Goal: Find specific page/section: Find specific page/section

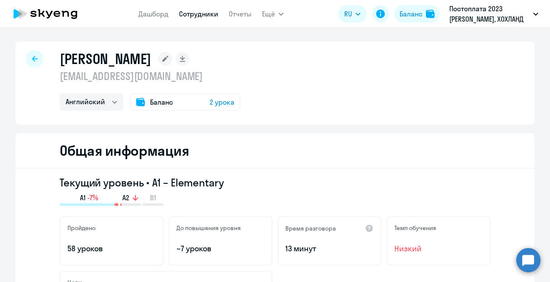
select select "english"
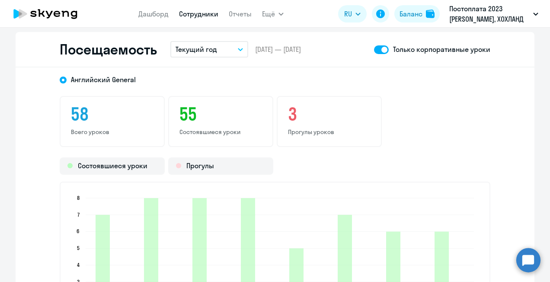
click at [194, 10] on link "Сотрудники" at bounding box center [198, 14] width 39 height 9
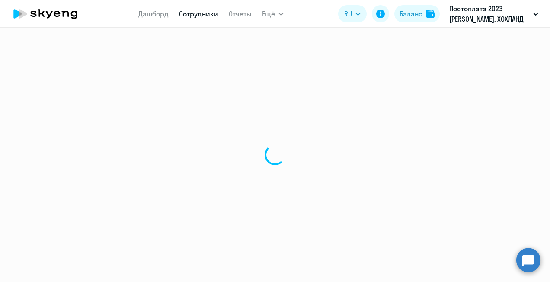
select select "30"
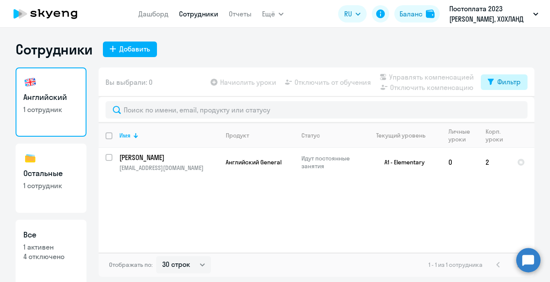
click at [509, 79] on div "Фильтр" at bounding box center [508, 82] width 23 height 10
click at [516, 105] on label at bounding box center [513, 110] width 15 height 10
click at [506, 110] on input "checkbox" at bounding box center [506, 110] width 0 height 0
checkbox input "true"
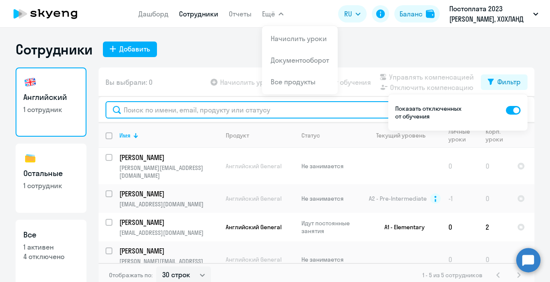
click at [164, 109] on input "text" at bounding box center [317, 109] width 422 height 17
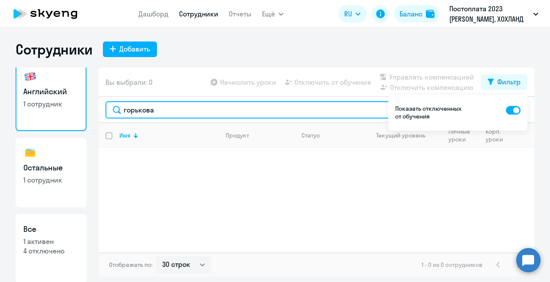
scroll to position [7, 0]
type input "горькова"
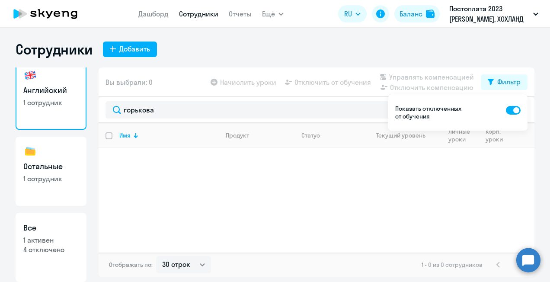
click at [53, 235] on link "Все 1 активен 4 отключено" at bounding box center [51, 247] width 71 height 69
select select "30"
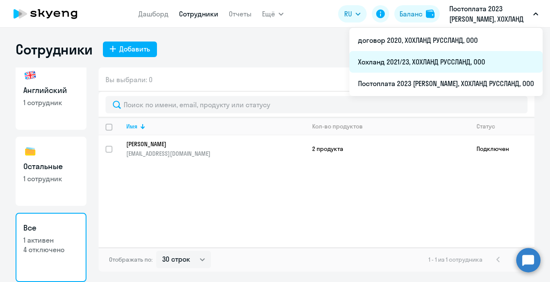
click at [436, 64] on li "Хохланд 2021/23, ХОХЛАНД РУССЛАНД, ООО" at bounding box center [445, 62] width 193 height 22
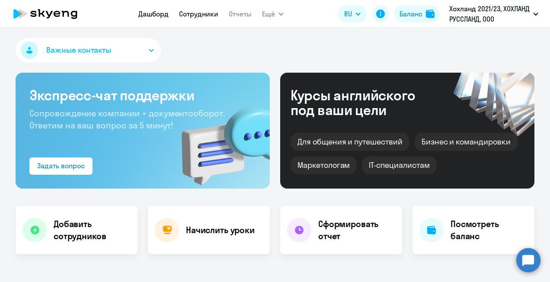
click at [194, 14] on link "Сотрудники" at bounding box center [198, 14] width 39 height 9
select select "30"
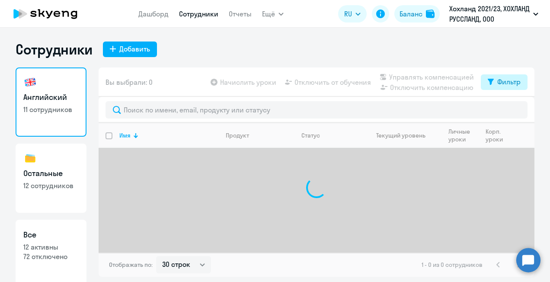
click at [511, 85] on div "Фильтр" at bounding box center [508, 82] width 23 height 10
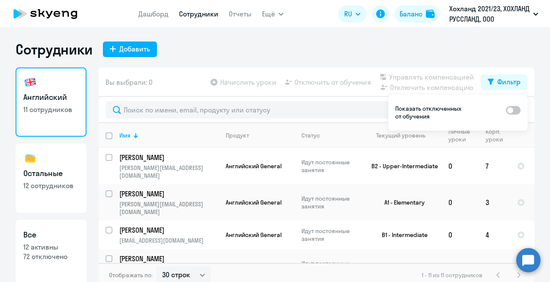
click at [514, 109] on span at bounding box center [513, 110] width 15 height 9
click at [506, 110] on input "checkbox" at bounding box center [506, 110] width 0 height 0
checkbox input "true"
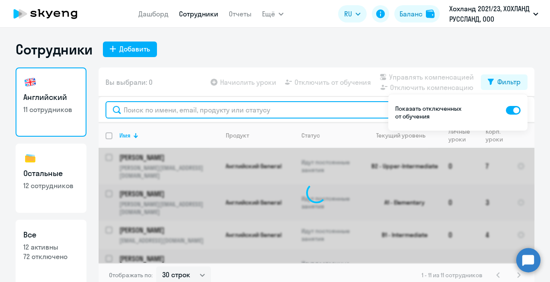
click at [286, 111] on input "text" at bounding box center [317, 109] width 422 height 17
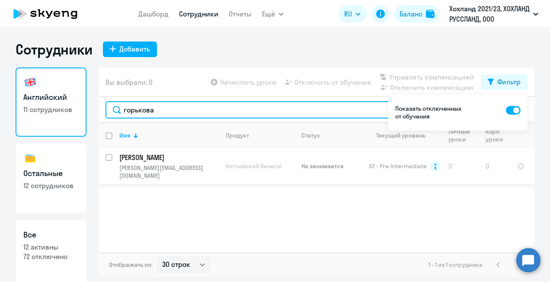
type input "горькова"
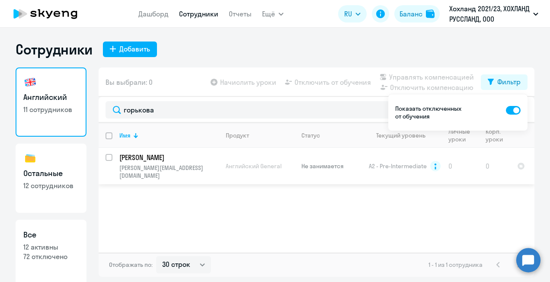
click at [156, 154] on p "[PERSON_NAME]" at bounding box center [168, 158] width 98 height 10
select select "english"
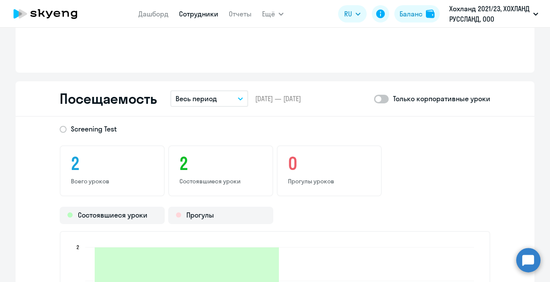
scroll to position [865, 0]
click at [381, 99] on span at bounding box center [381, 98] width 15 height 9
click at [374, 98] on input "checkbox" at bounding box center [374, 98] width 0 height 0
checkbox input "true"
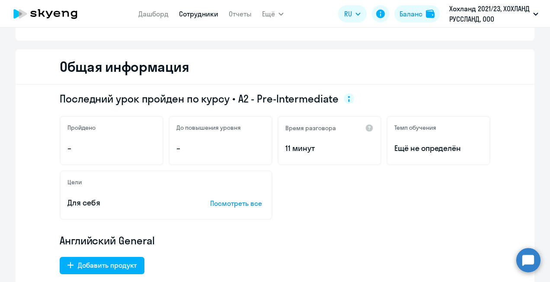
scroll to position [0, 0]
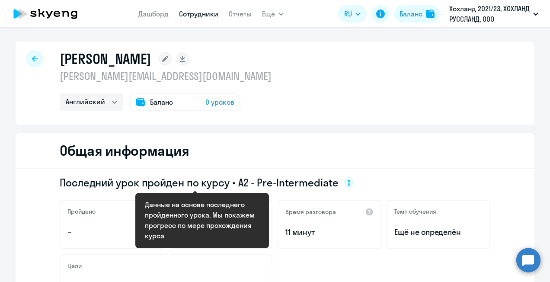
drag, startPoint x: 234, startPoint y: 183, endPoint x: 330, endPoint y: 183, distance: 96.9
click at [330, 183] on span "Последний урок пройден по курсу • A2 - Pre-Intermediate" at bounding box center [199, 183] width 279 height 14
copy span "A2 - Pre-Intermediate"
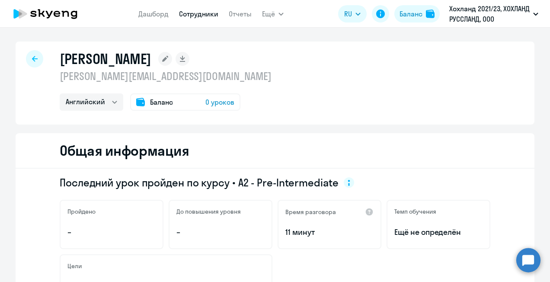
click at [32, 58] on icon at bounding box center [35, 59] width 6 height 6
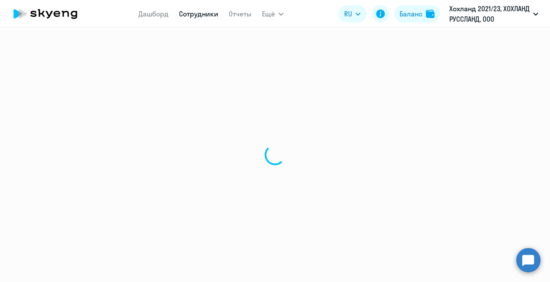
select select "30"
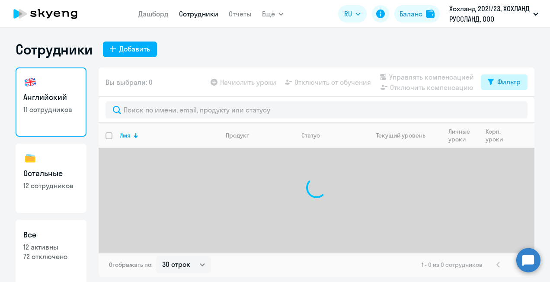
click at [507, 84] on div "Фильтр" at bounding box center [508, 82] width 23 height 10
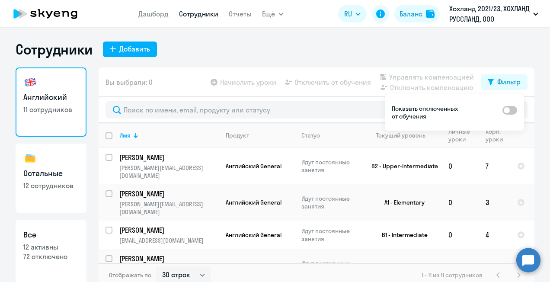
click at [509, 107] on span at bounding box center [510, 110] width 15 height 9
click at [503, 110] on input "checkbox" at bounding box center [502, 110] width 0 height 0
checkbox input "true"
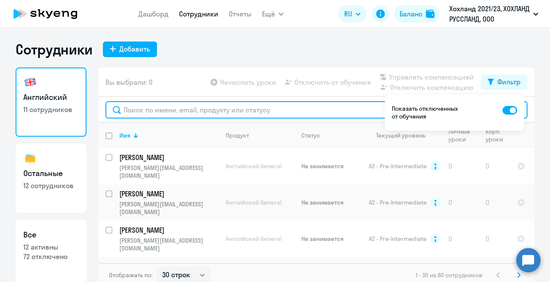
click at [296, 110] on input "text" at bounding box center [317, 109] width 422 height 17
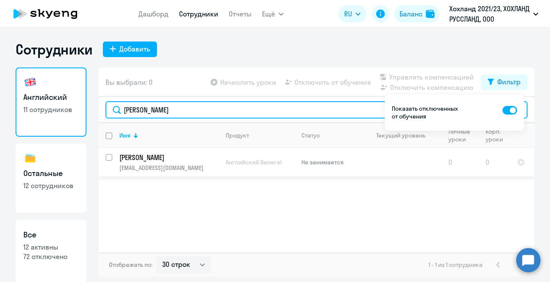
type input "[PERSON_NAME]"
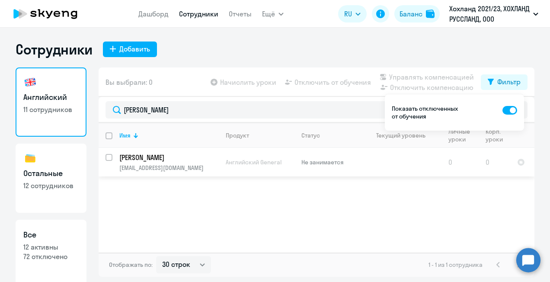
click at [183, 157] on p "[PERSON_NAME]" at bounding box center [168, 158] width 98 height 10
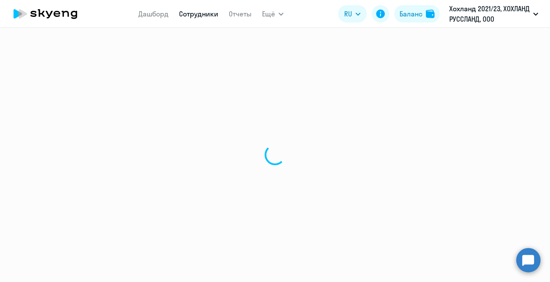
select select "english"
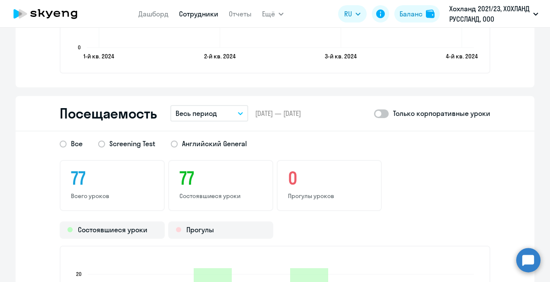
scroll to position [1009, 0]
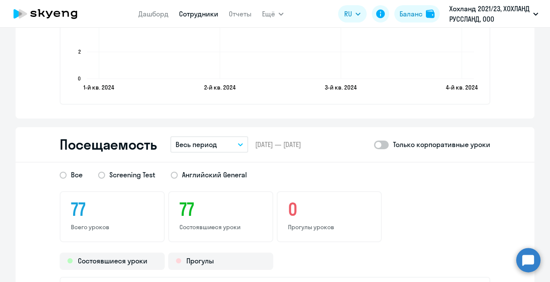
click at [226, 144] on button "Весь период" at bounding box center [209, 144] width 78 height 16
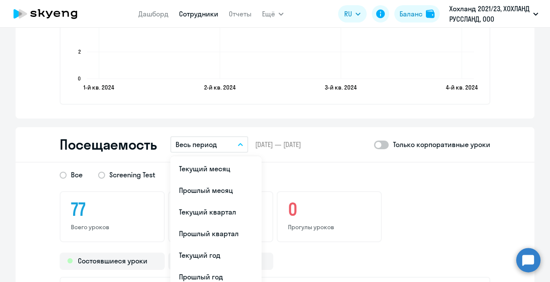
click at [377, 144] on span at bounding box center [381, 145] width 15 height 9
click at [374, 144] on input "checkbox" at bounding box center [374, 144] width 0 height 0
checkbox input "true"
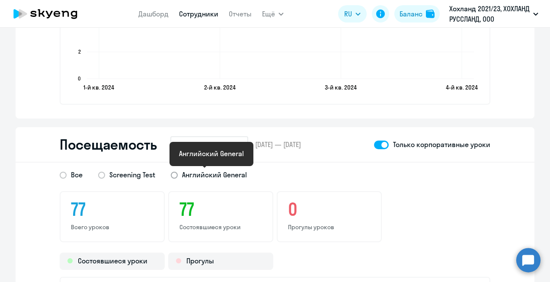
click at [196, 173] on span "Английский General" at bounding box center [214, 175] width 65 height 10
click at [0, 0] on input "Английский General" at bounding box center [0, 0] width 0 height 0
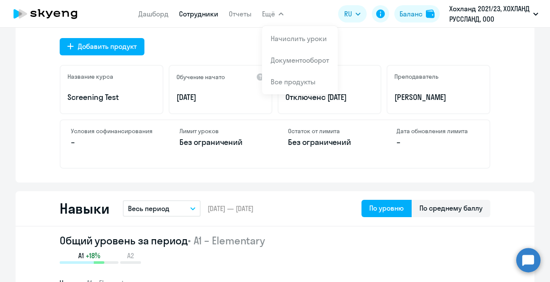
scroll to position [360, 0]
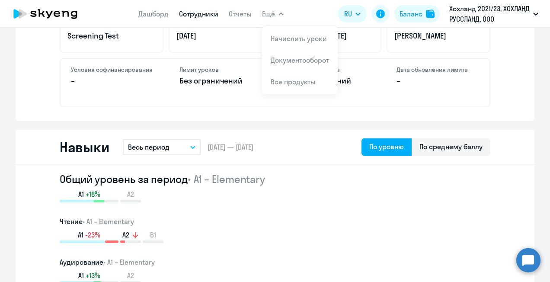
drag, startPoint x: 193, startPoint y: 179, endPoint x: 263, endPoint y: 178, distance: 69.6
click at [263, 178] on span "• A1 – Elementary" at bounding box center [226, 179] width 77 height 13
copy span "A1 – Elementary"
click at [212, 173] on span "• A1 – Elementary" at bounding box center [226, 179] width 77 height 13
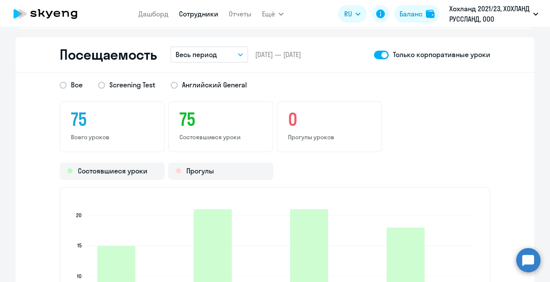
scroll to position [1087, 0]
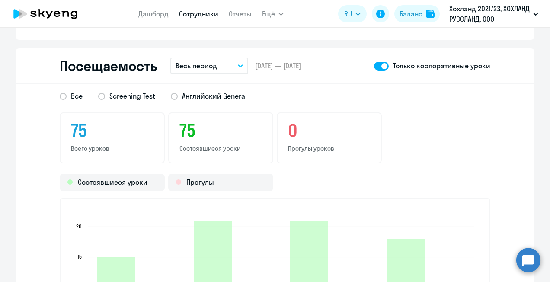
click at [222, 63] on button "Весь период" at bounding box center [209, 66] width 78 height 16
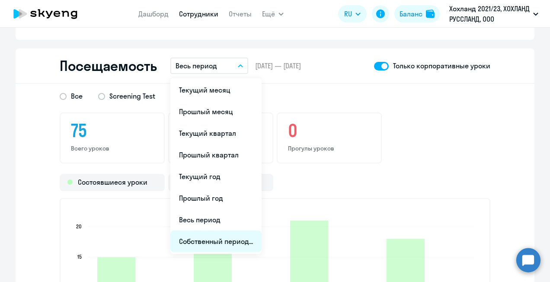
click at [203, 238] on li "Собственный период..." at bounding box center [215, 242] width 91 height 22
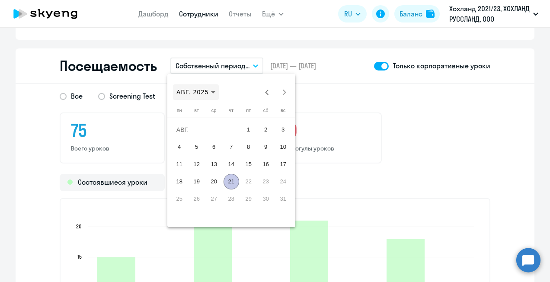
click at [210, 94] on span "АВГ. 2025" at bounding box center [195, 92] width 39 height 9
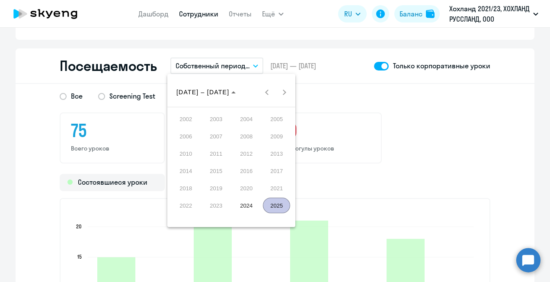
click at [242, 203] on span "2024" at bounding box center [246, 206] width 27 height 16
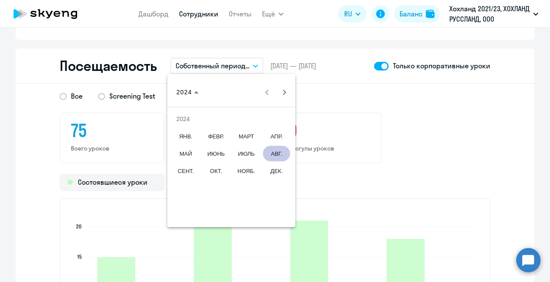
click at [274, 171] on span "ДЕК." at bounding box center [276, 171] width 27 height 16
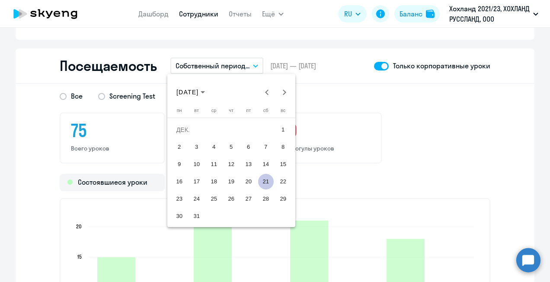
click at [284, 126] on span "1" at bounding box center [284, 130] width 16 height 16
click at [194, 216] on span "31" at bounding box center [197, 216] width 16 height 16
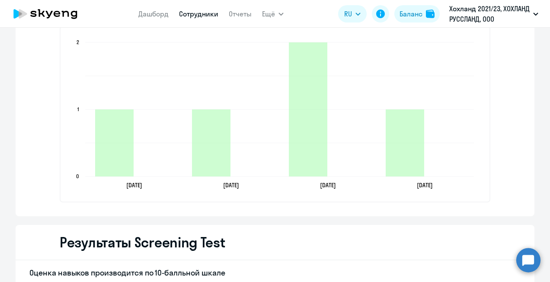
scroll to position [1260, 0]
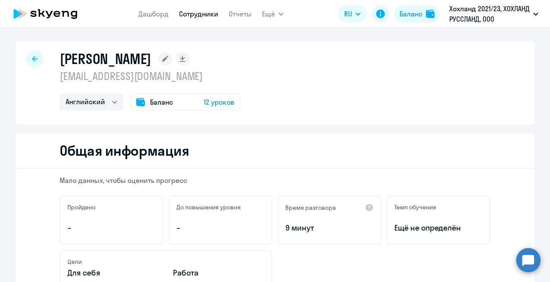
select select "30"
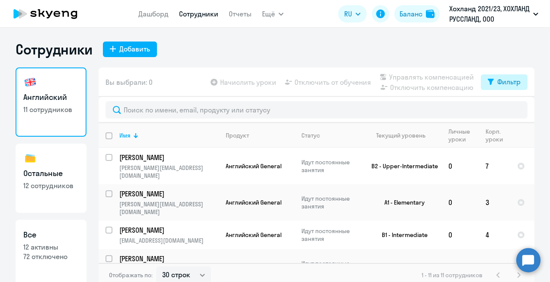
click at [513, 84] on div "Фильтр" at bounding box center [508, 82] width 23 height 10
click at [510, 110] on span at bounding box center [510, 110] width 15 height 9
click at [503, 110] on input "checkbox" at bounding box center [502, 110] width 0 height 0
checkbox input "true"
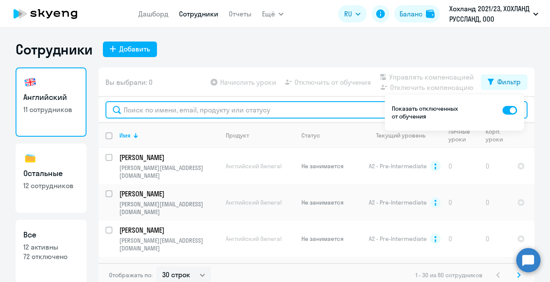
click at [255, 112] on input "text" at bounding box center [317, 109] width 422 height 17
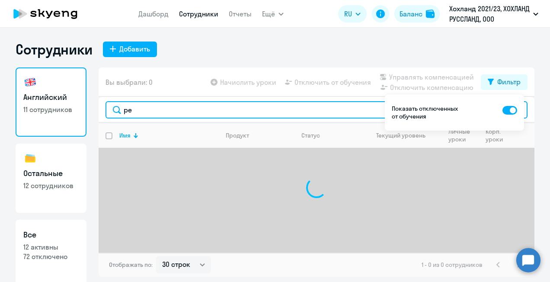
type input "р"
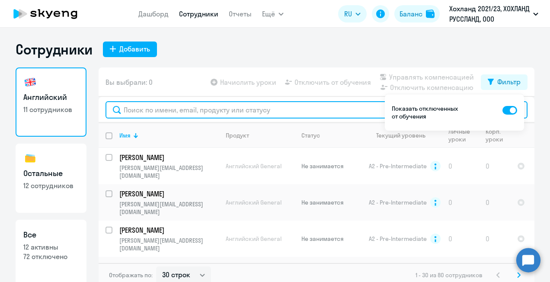
click at [250, 112] on input "text" at bounding box center [317, 109] width 422 height 17
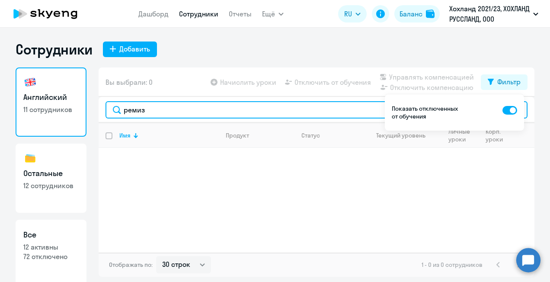
type input "ремиз"
